Goal: Check status: Check status

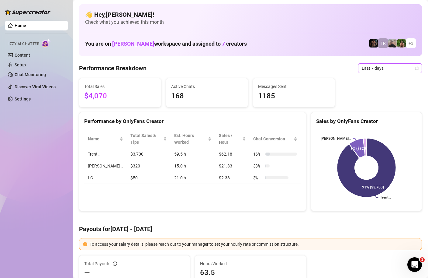
click at [418, 71] on span "Last 7 days" at bounding box center [390, 68] width 57 height 9
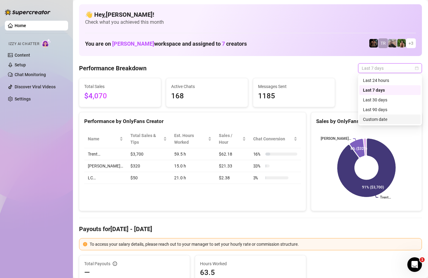
click at [384, 119] on div "Custom date" at bounding box center [390, 119] width 54 height 7
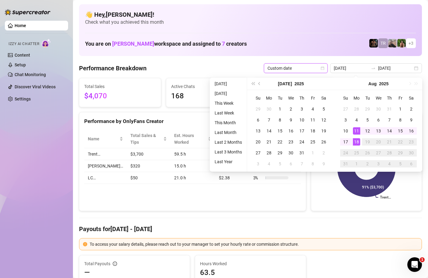
type input "[DATE]"
click at [352, 140] on td "18" at bounding box center [356, 141] width 11 height 11
click at [354, 141] on div "18" at bounding box center [356, 141] width 7 height 7
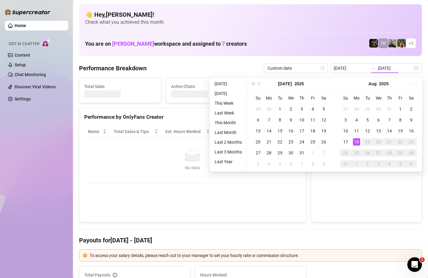
type input "[DATE]"
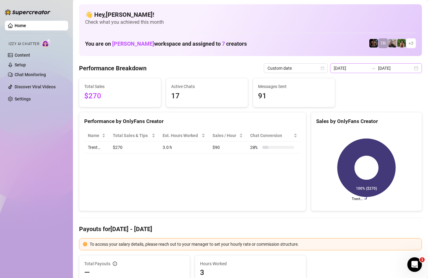
click at [417, 68] on div "2025-08-18 2025-08-18" at bounding box center [376, 68] width 92 height 10
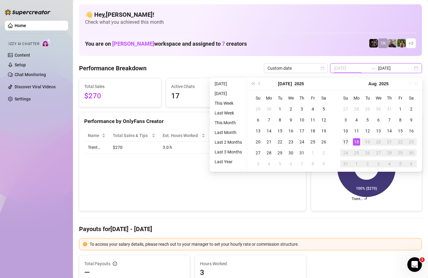
type input "2025-08-17"
click at [345, 141] on div "17" at bounding box center [345, 141] width 7 height 7
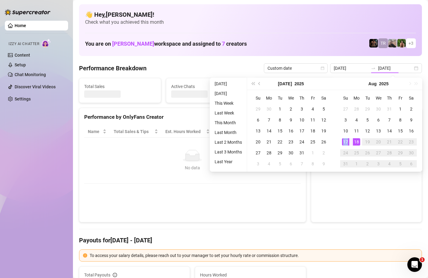
type input "2025-08-17"
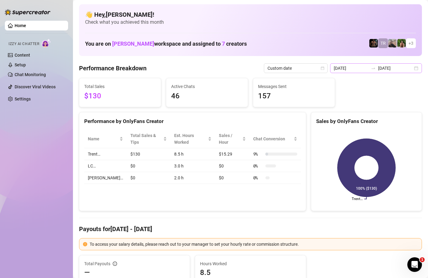
click at [415, 68] on div "2025-08-17 2025-08-17" at bounding box center [376, 68] width 92 height 10
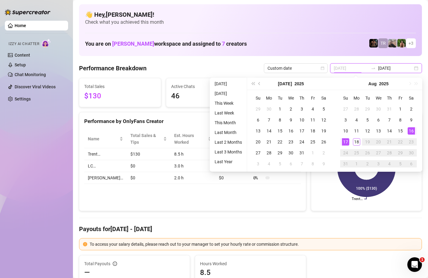
type input "2025-08-16"
click at [412, 129] on div "16" at bounding box center [411, 130] width 7 height 7
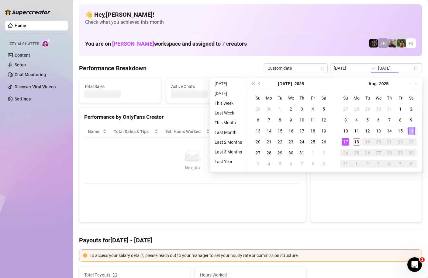
type input "2025-08-16"
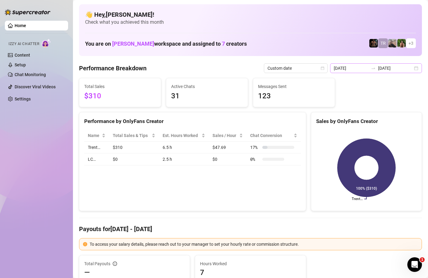
click at [418, 69] on div "2025-08-16 2025-08-16" at bounding box center [376, 68] width 92 height 10
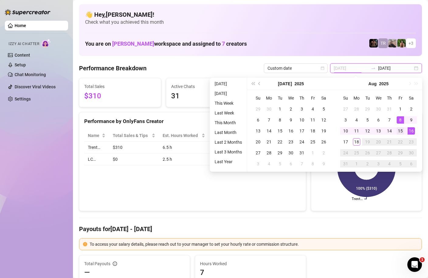
type input "2025-08-15"
click at [400, 131] on div "15" at bounding box center [400, 130] width 7 height 7
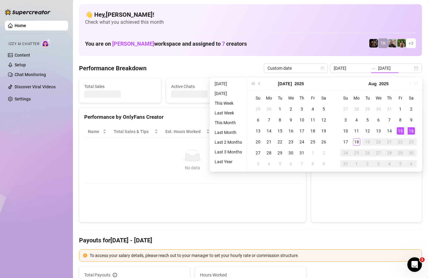
type input "2025-08-15"
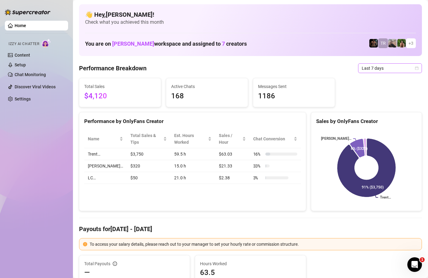
click at [418, 69] on icon "calendar" at bounding box center [417, 68] width 4 height 4
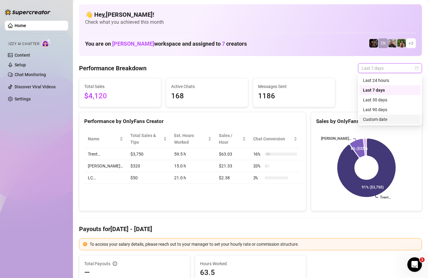
click at [381, 120] on div "Custom date" at bounding box center [390, 119] width 54 height 7
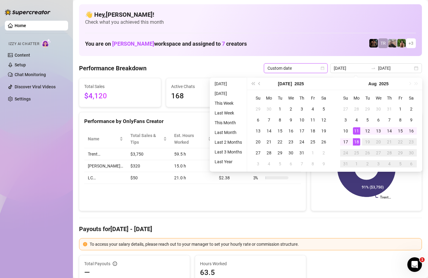
type input "[DATE]"
click at [359, 143] on div "18" at bounding box center [356, 141] width 7 height 7
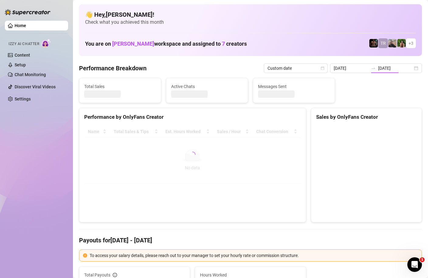
type input "[DATE]"
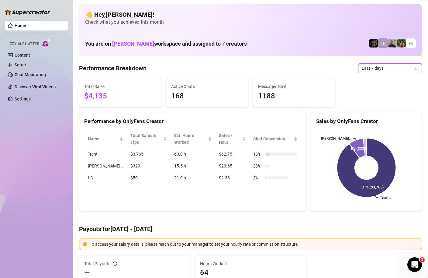
click at [414, 69] on span "Last 7 days" at bounding box center [390, 68] width 57 height 9
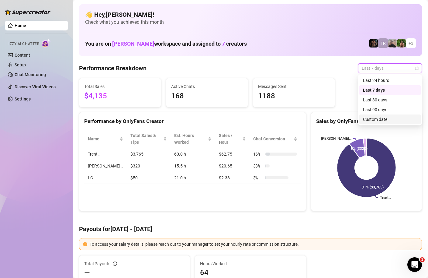
click at [380, 120] on div "Custom date" at bounding box center [390, 119] width 54 height 7
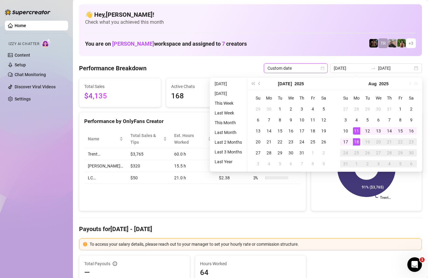
type input "[DATE]"
click at [357, 140] on div "18" at bounding box center [356, 141] width 7 height 7
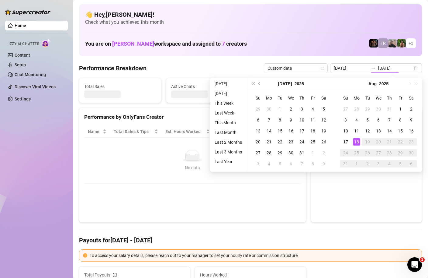
type input "[DATE]"
